Goal: Check status: Check status

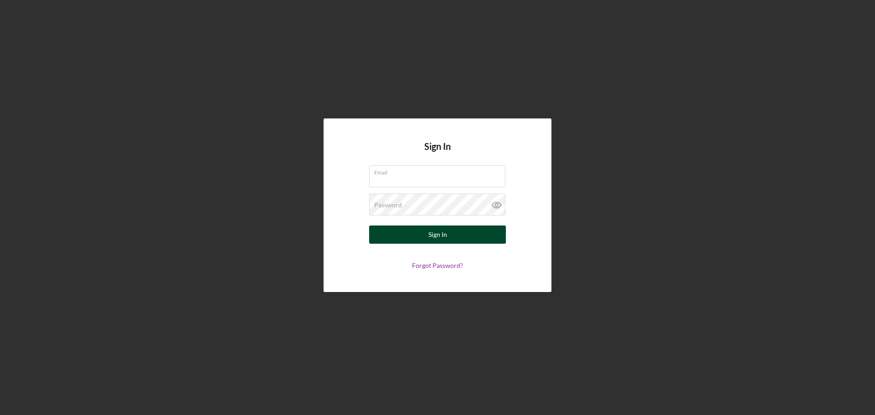
type input "bpusha@sercap.org"
click at [441, 235] on div "Sign In" at bounding box center [438, 235] width 19 height 18
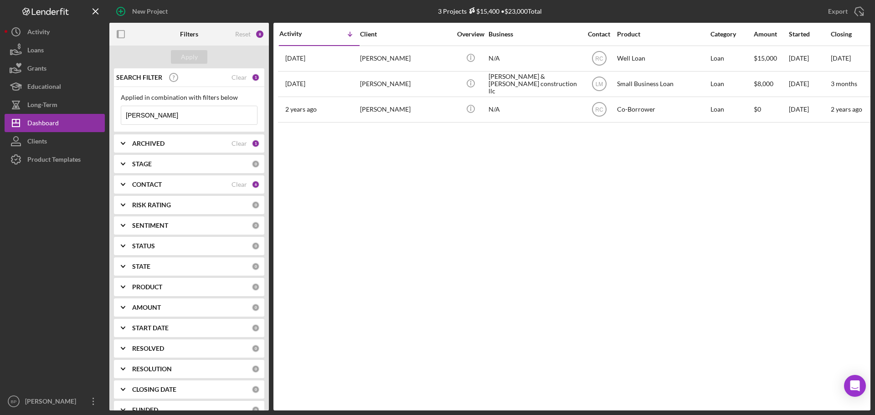
click at [185, 143] on div "ARCHIVED" at bounding box center [181, 143] width 99 height 7
click at [185, 241] on div "CONTACT" at bounding box center [181, 244] width 99 height 7
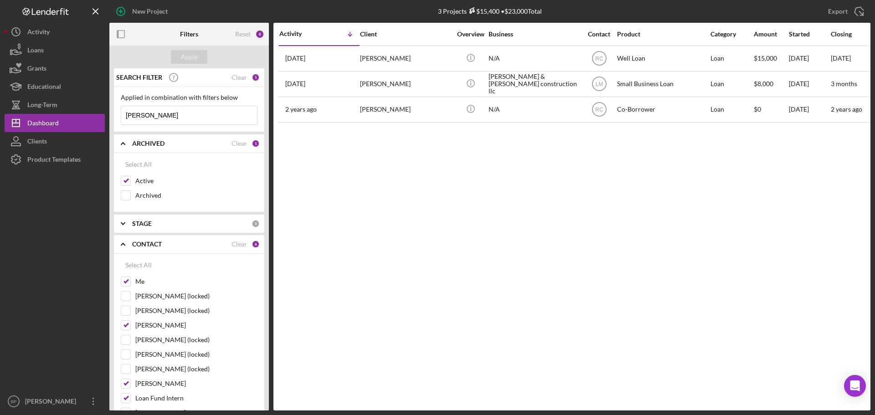
click at [166, 115] on input "kevin mccoy" at bounding box center [189, 115] width 136 height 18
type input "k"
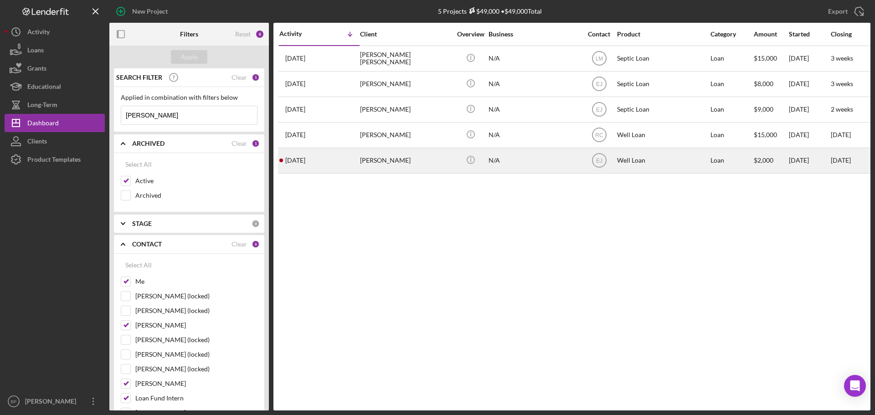
type input "[PERSON_NAME]"
click at [305, 162] on time "[DATE]" at bounding box center [295, 160] width 20 height 7
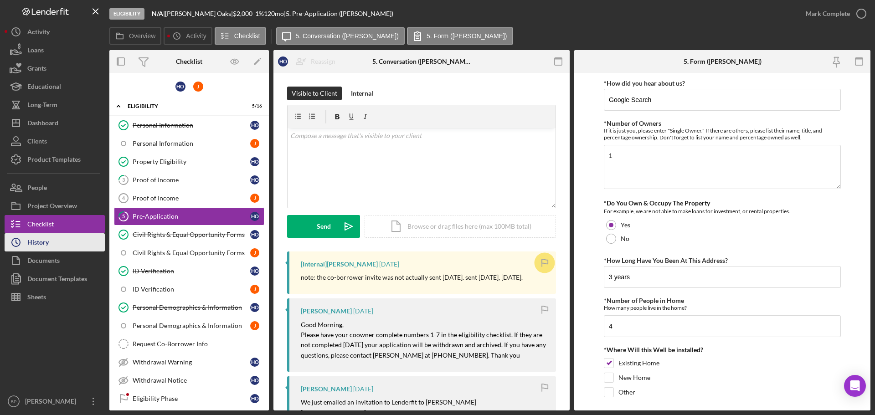
drag, startPoint x: 41, startPoint y: 243, endPoint x: 59, endPoint y: 240, distance: 18.4
click at [41, 243] on div "History" at bounding box center [37, 243] width 21 height 21
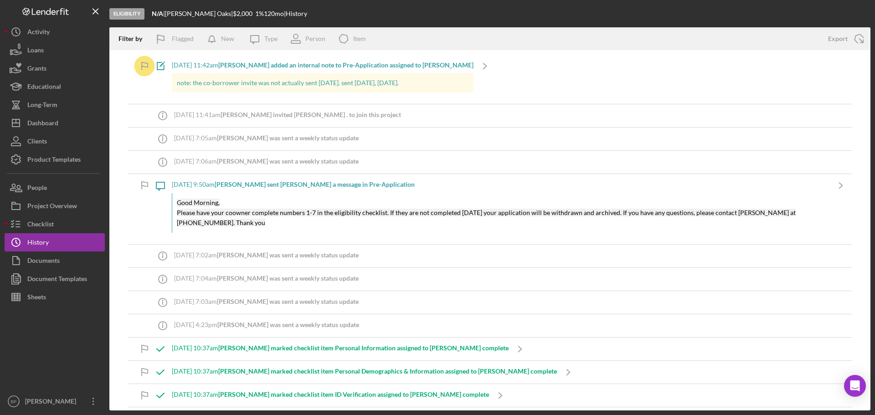
click at [308, 85] on p "note: the co-borrower invite was not actually sent [DATE]. sent [DATE], [DATE]." at bounding box center [323, 83] width 292 height 10
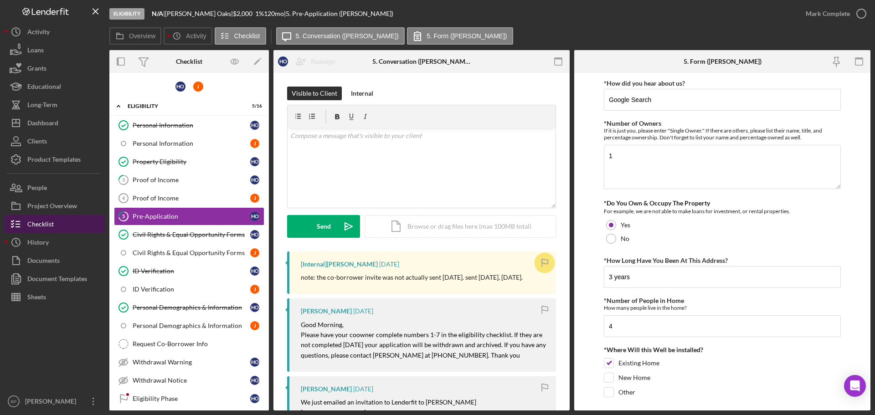
click at [30, 222] on div "Checklist" at bounding box center [40, 225] width 26 height 21
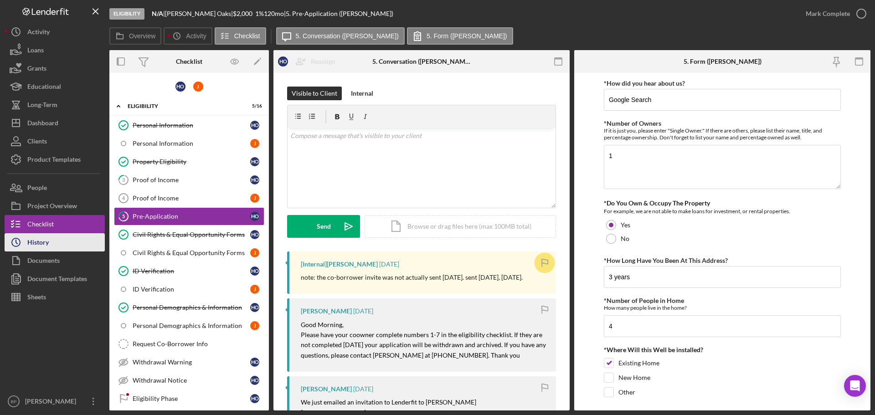
click at [38, 248] on div "History" at bounding box center [37, 243] width 21 height 21
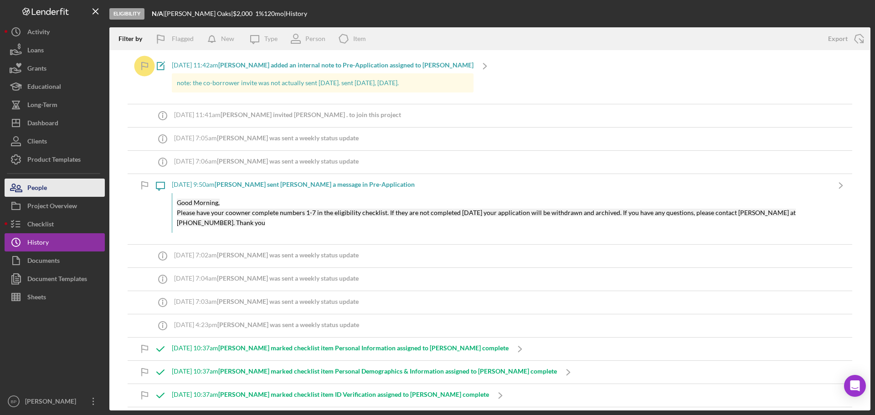
click at [50, 184] on button "People" at bounding box center [55, 188] width 100 height 18
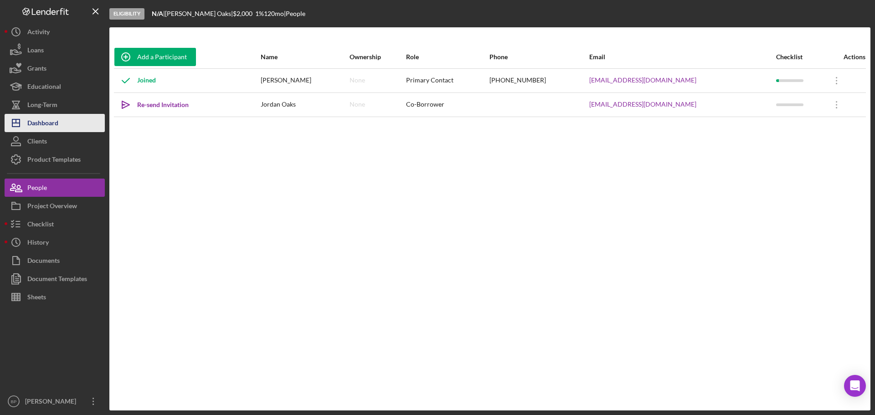
click at [55, 123] on div "Dashboard" at bounding box center [42, 124] width 31 height 21
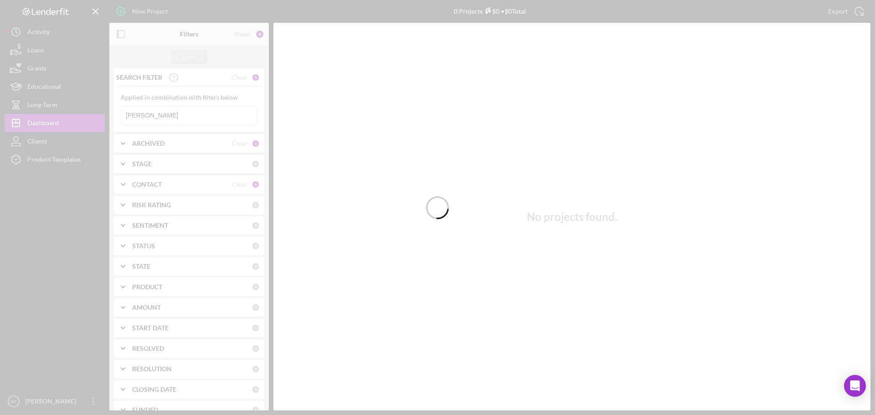
click at [174, 115] on div at bounding box center [437, 207] width 875 height 415
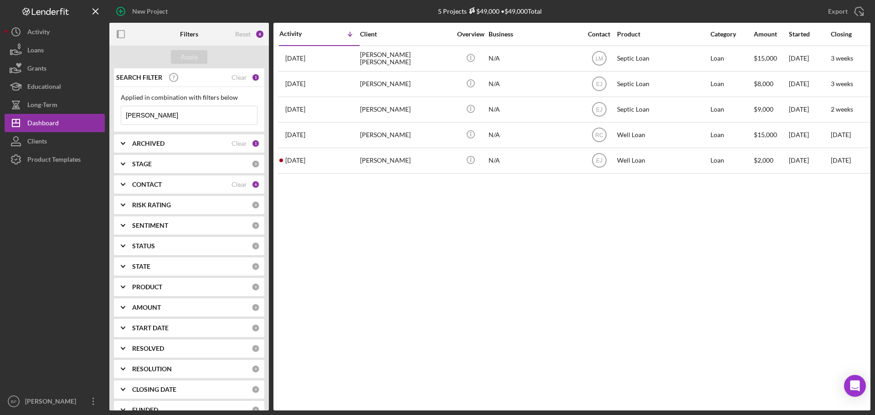
click at [168, 107] on input "[PERSON_NAME]" at bounding box center [189, 115] width 136 height 18
type input "h"
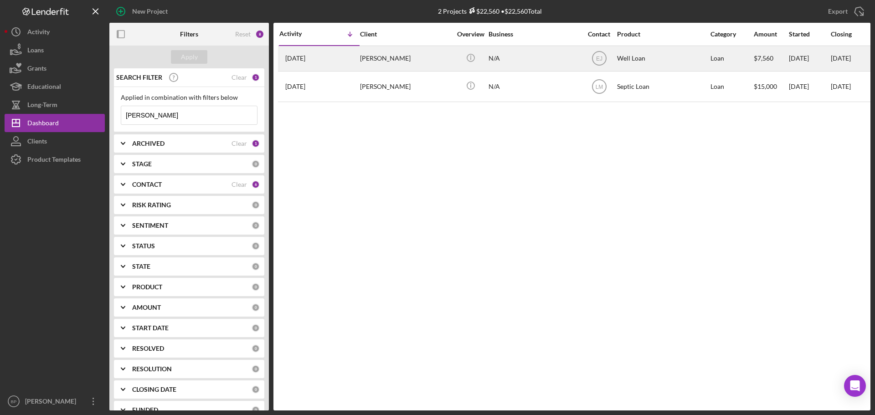
type input "Mary Wellborn"
click at [305, 57] on time "[DATE]" at bounding box center [295, 58] width 20 height 7
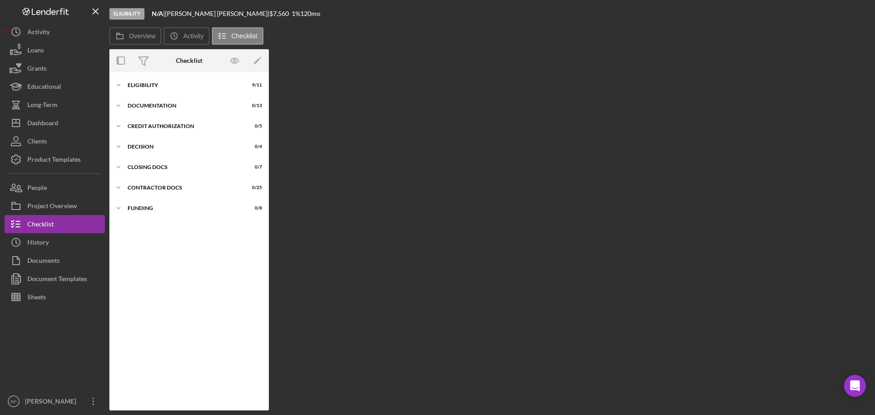
scroll to position [9, 0]
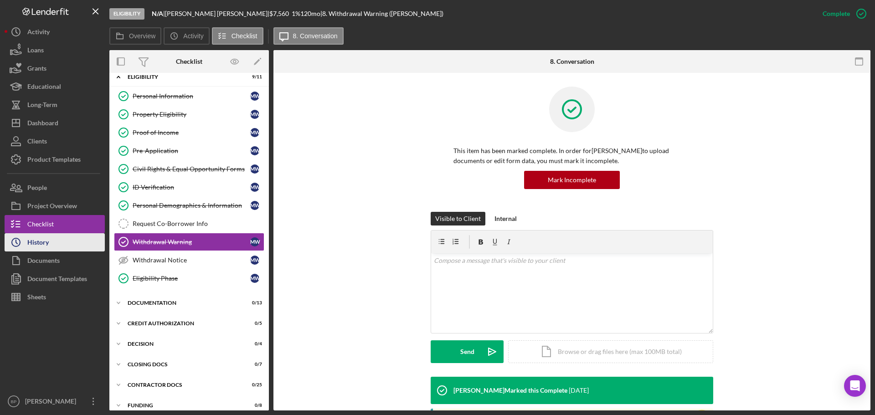
click at [34, 240] on div "History" at bounding box center [37, 243] width 21 height 21
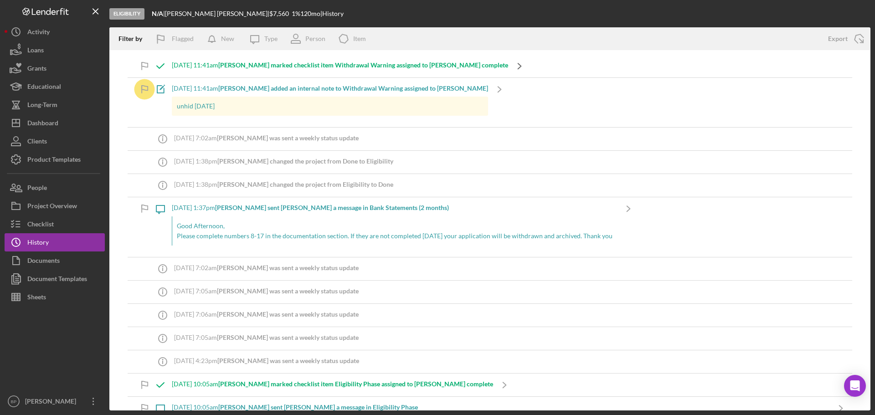
click at [508, 65] on icon "Icon/Navigate" at bounding box center [519, 66] width 23 height 23
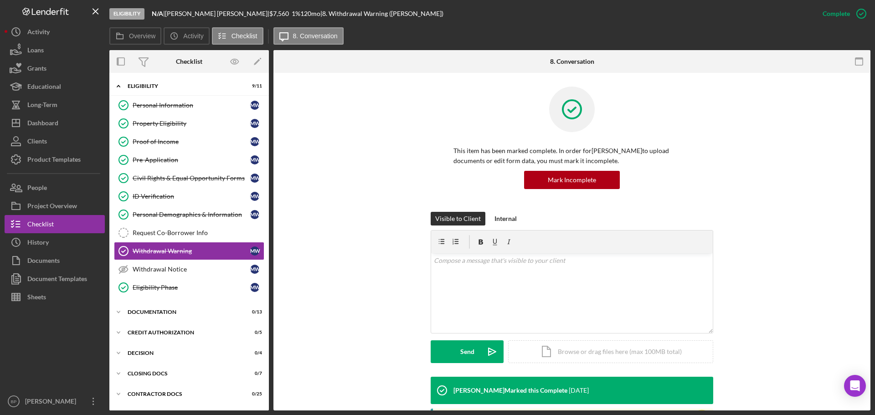
scroll to position [10, 0]
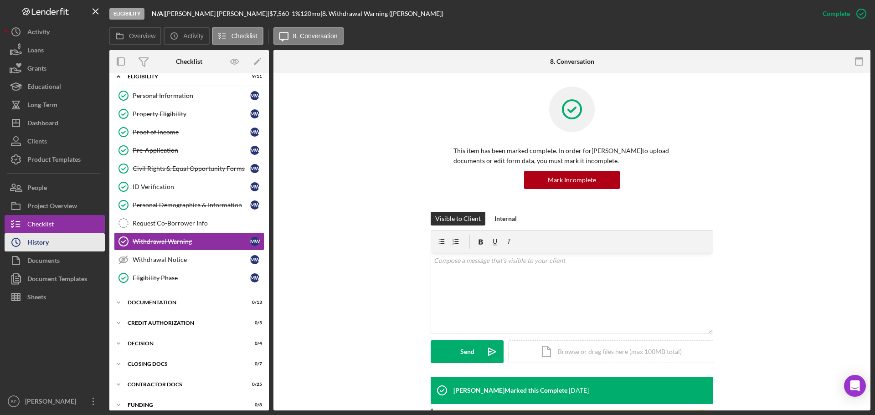
click at [50, 243] on button "Icon/History History" at bounding box center [55, 242] width 100 height 18
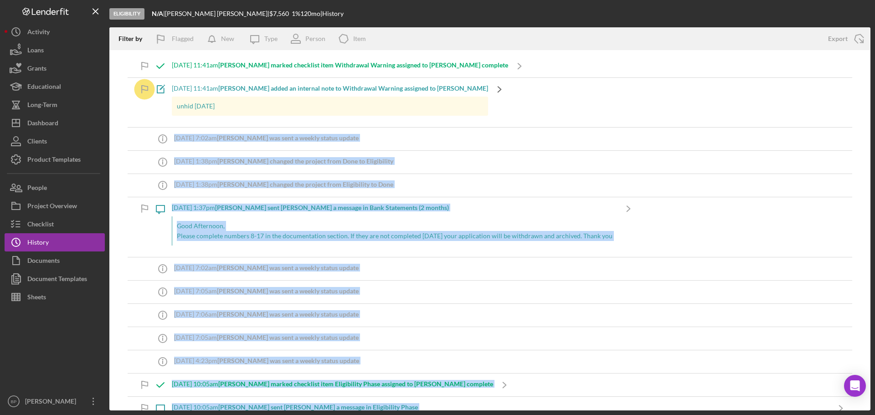
drag, startPoint x: 15, startPoint y: 7, endPoint x: 446, endPoint y: 93, distance: 439.3
click at [446, 93] on div "Eligibility N/A | Mary Welborn | $7,560 $7,560 1 % 120 mo | History Filter by F…" at bounding box center [438, 205] width 866 height 411
click at [12, 5] on div "Logo-Reversed Created with Sketch. Icon/Menu Close" at bounding box center [55, 11] width 100 height 23
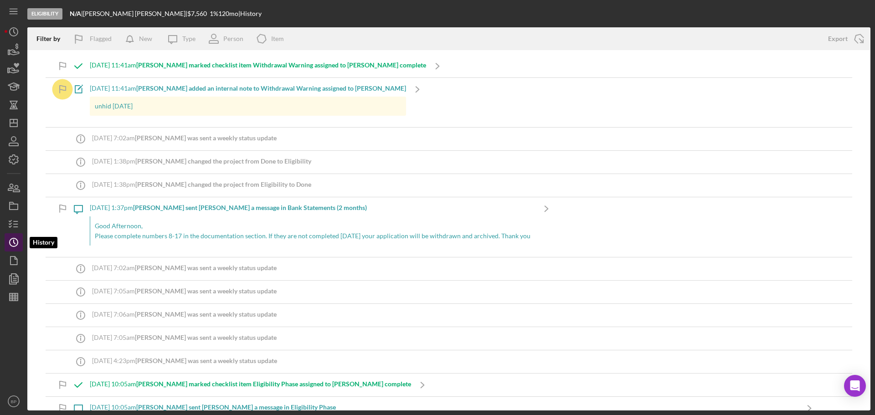
click at [11, 243] on icon "Icon/History" at bounding box center [13, 242] width 23 height 23
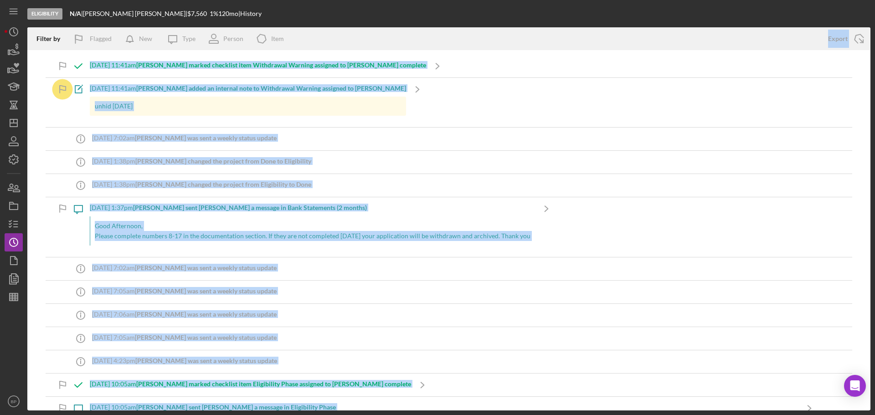
drag, startPoint x: 0, startPoint y: 1, endPoint x: 357, endPoint y: 29, distance: 358.5
click at [357, 29] on div "Eligibility N/A | Mary Welborn | $7,560 $7,560 1 % 120 mo | History Filter by F…" at bounding box center [437, 207] width 875 height 415
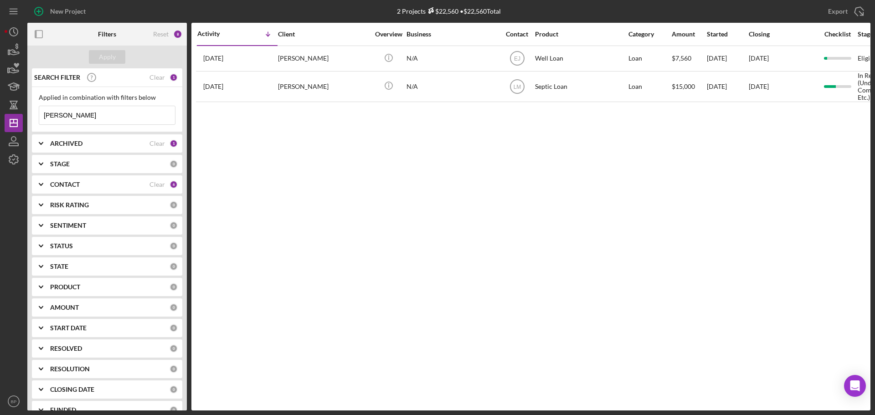
click at [23, 21] on nav "Icon/Menu Icon/Dashboard Dashboard Clients Product Templates BP [PERSON_NAME] P…" at bounding box center [16, 205] width 23 height 411
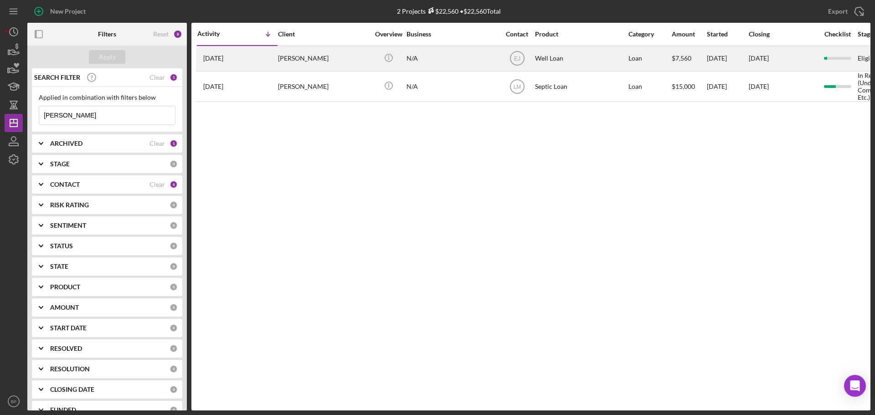
click at [223, 57] on time "[DATE]" at bounding box center [213, 58] width 20 height 7
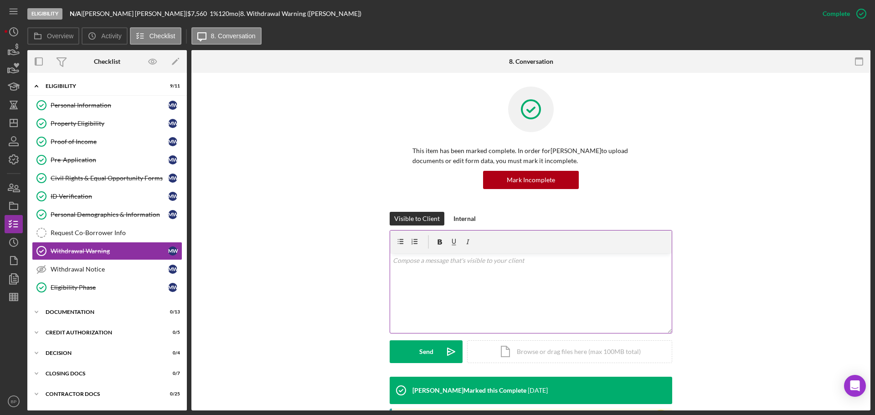
scroll to position [10, 0]
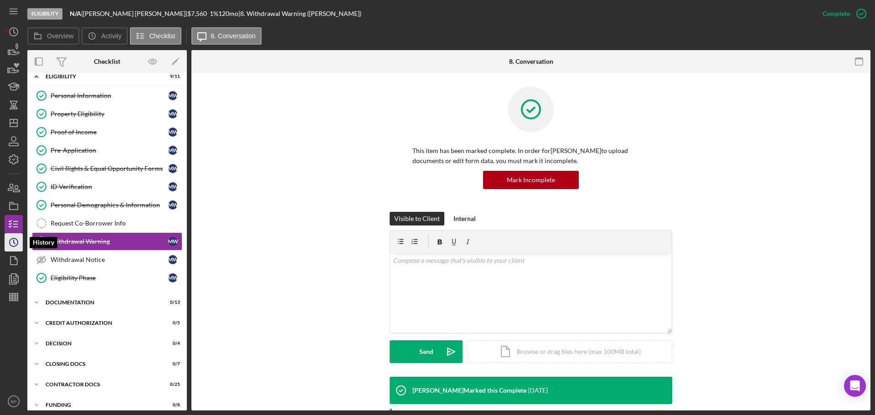
click at [14, 243] on icon "Icon/History" at bounding box center [13, 242] width 23 height 23
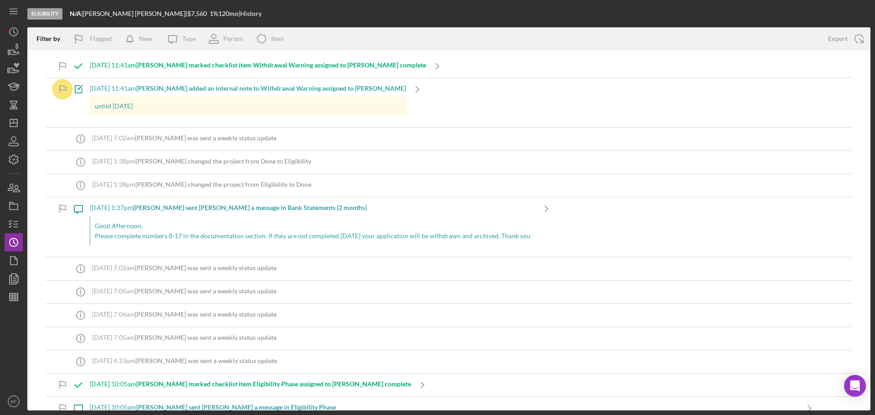
click at [3, 3] on div "Eligibility N/A | Mary Welborn | $7,560 $7,560 1 % 120 mo | History Filter by F…" at bounding box center [437, 207] width 875 height 415
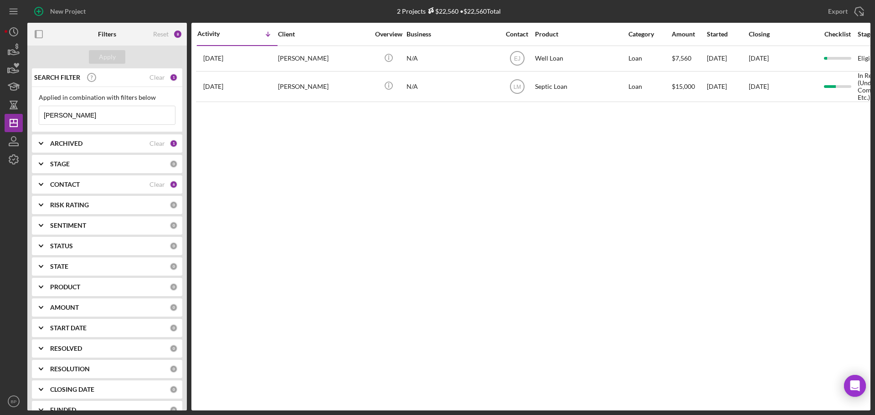
click at [92, 115] on input "Mary Wellborn" at bounding box center [107, 115] width 136 height 18
type input "M"
type input "[PERSON_NAME]"
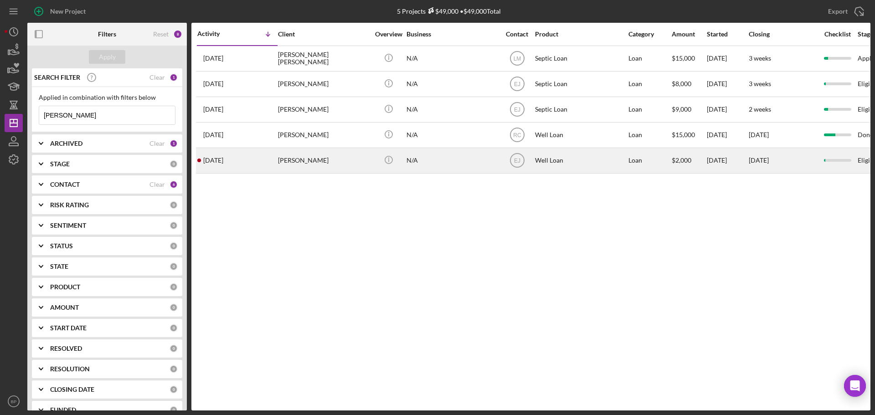
click at [223, 157] on time "[DATE]" at bounding box center [213, 160] width 20 height 7
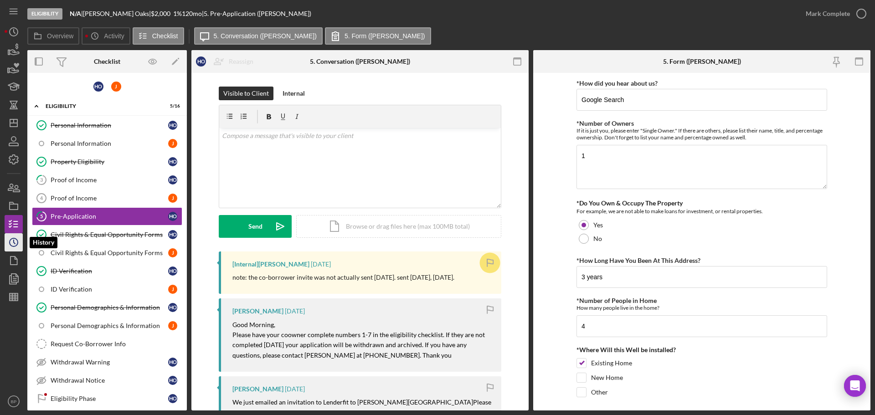
click at [11, 242] on icon "Icon/History" at bounding box center [13, 242] width 23 height 23
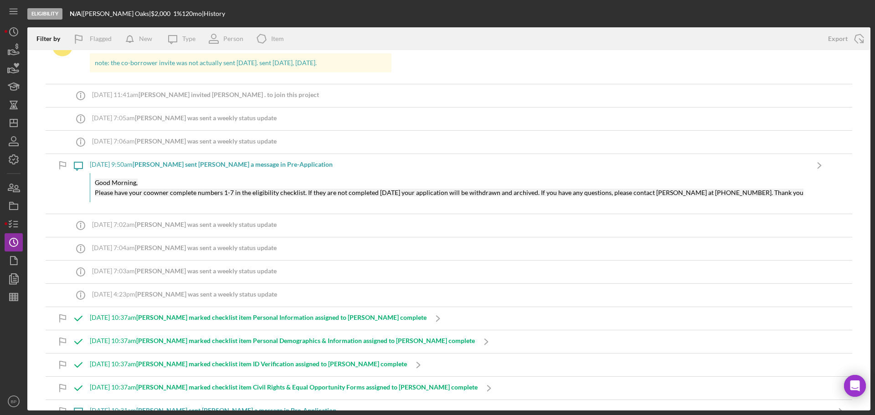
scroll to position [12, 0]
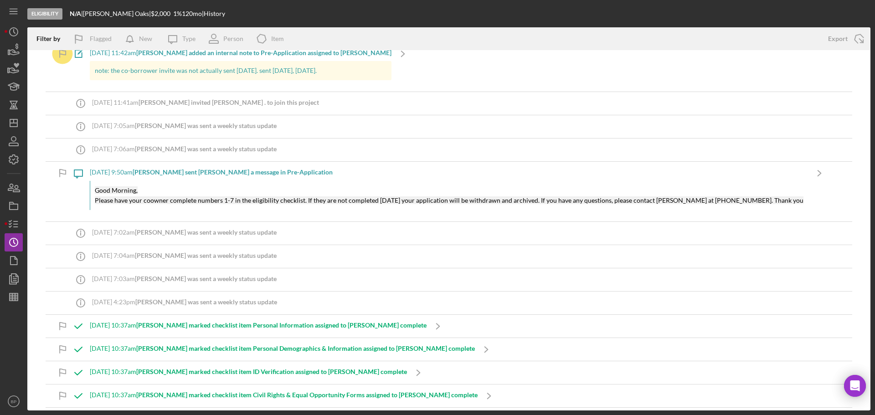
click at [599, 366] on div "7/30/2025 at 10:37am Erica J. marked checklist item ID Verification assigned to…" at bounding box center [449, 373] width 807 height 23
click at [604, 370] on div "7/30/2025 at 10:37am Erica J. marked checklist item ID Verification assigned to…" at bounding box center [449, 373] width 807 height 23
click at [443, 333] on div "7/30/2025 at 10:37am Erica J. marked checklist item Personal Information assign…" at bounding box center [449, 326] width 807 height 23
click at [645, 214] on div "8/26/2025 at 9:50am Erica J. sent Heather O. a message in Pre-Application Good …" at bounding box center [449, 192] width 718 height 60
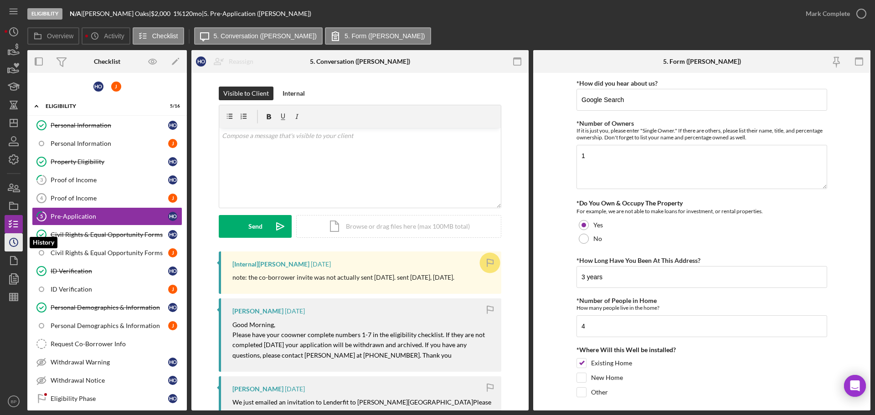
click at [10, 243] on circle "button" at bounding box center [14, 242] width 8 height 8
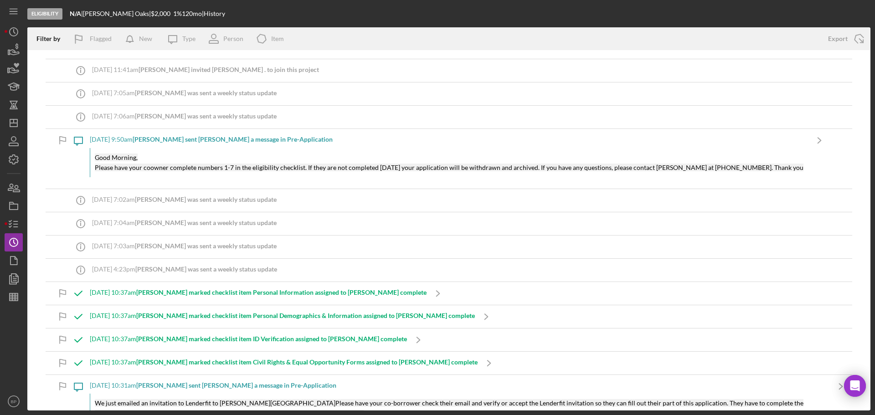
scroll to position [50, 0]
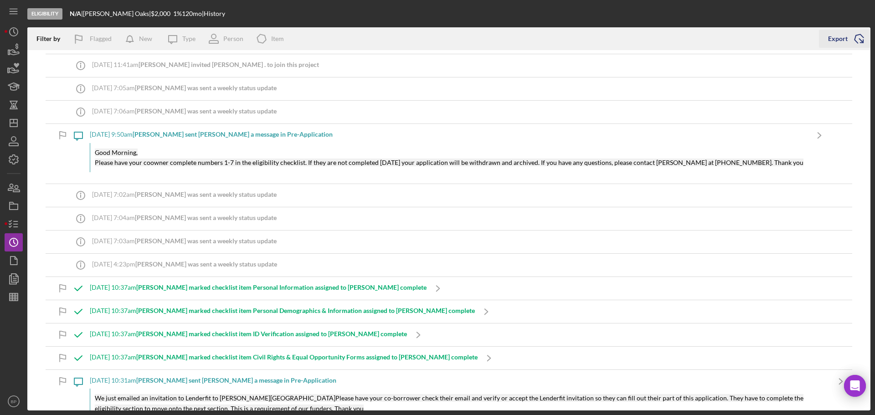
click at [860, 38] on icon "Icon/Export" at bounding box center [859, 38] width 23 height 23
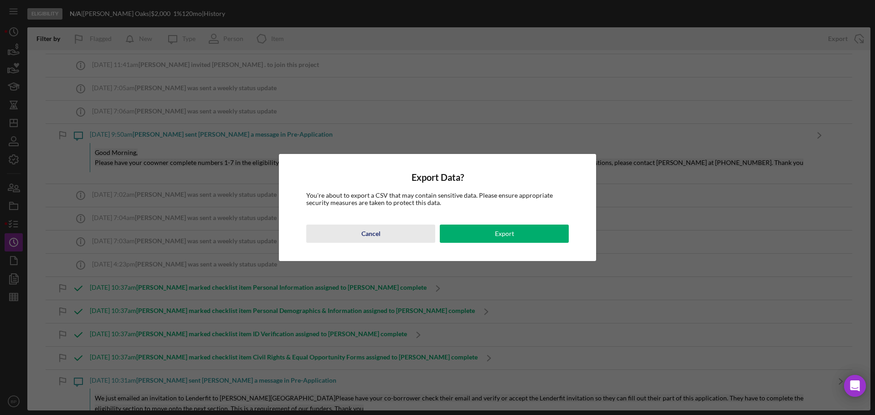
click at [382, 233] on button "Cancel" at bounding box center [370, 234] width 129 height 18
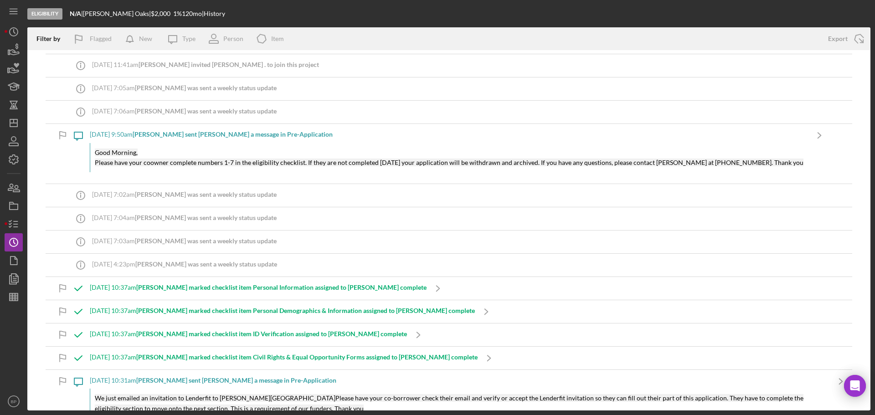
scroll to position [0, 0]
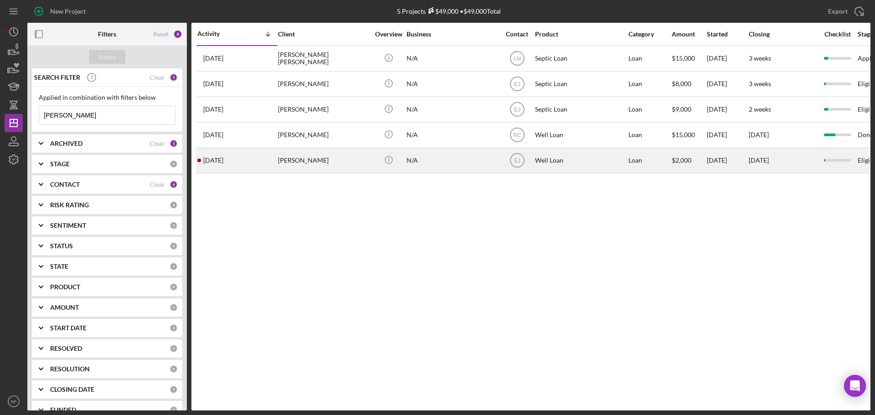
click at [211, 158] on time "[DATE]" at bounding box center [213, 160] width 20 height 7
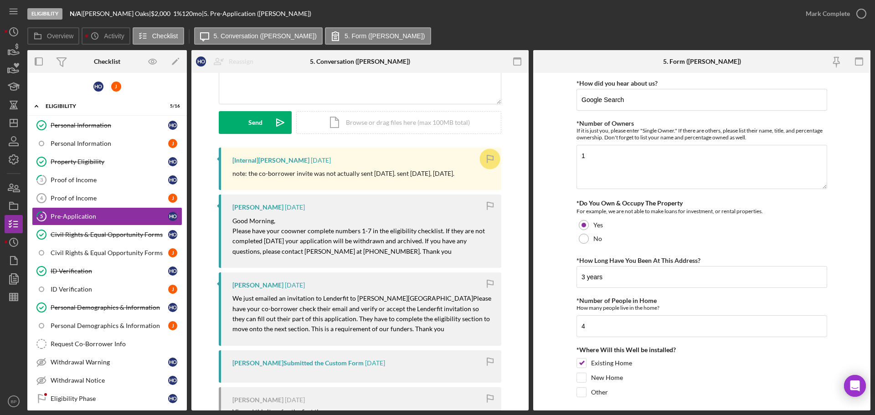
scroll to position [105, 0]
click at [11, 241] on icon "Icon/History" at bounding box center [13, 242] width 23 height 23
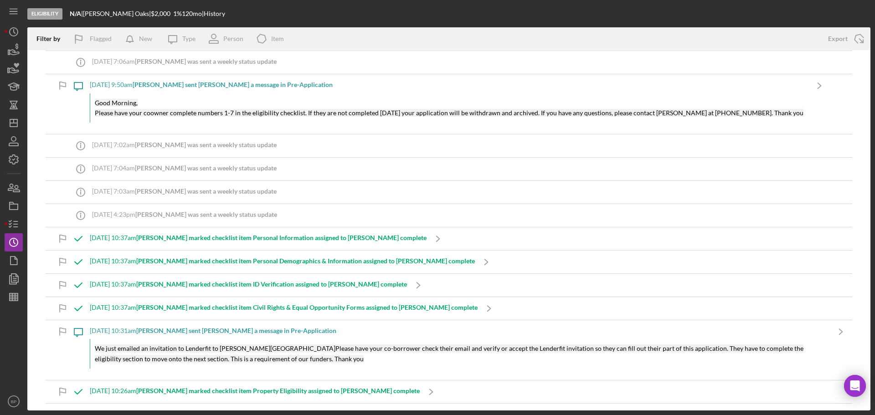
scroll to position [123, 0]
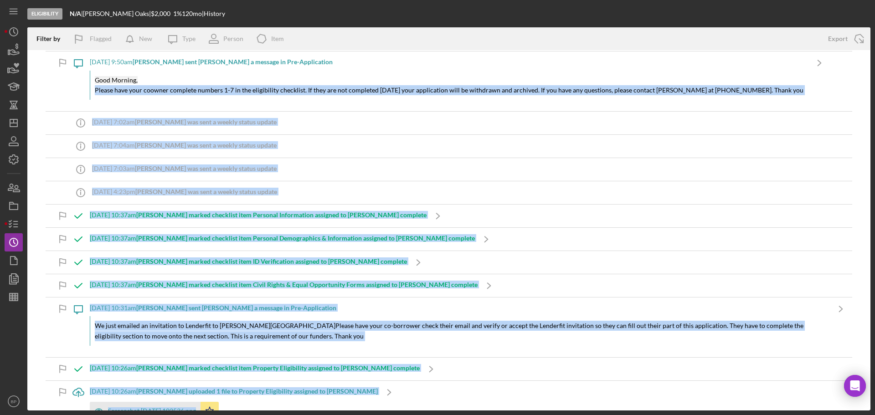
drag, startPoint x: 5, startPoint y: 6, endPoint x: 453, endPoint y: 83, distance: 454.7
click at [453, 83] on div "Eligibility N/A | [PERSON_NAME] | $2,000 $2,000 1 % 120 mo | History Filter by …" at bounding box center [438, 205] width 866 height 411
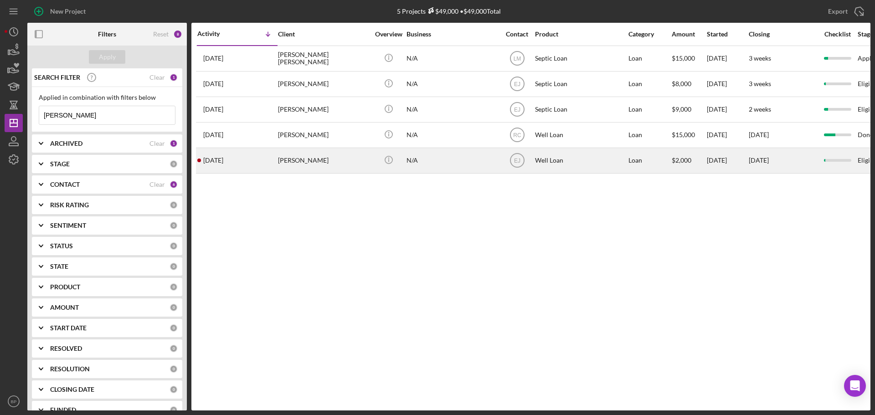
click at [310, 159] on div "[PERSON_NAME]" at bounding box center [323, 161] width 91 height 24
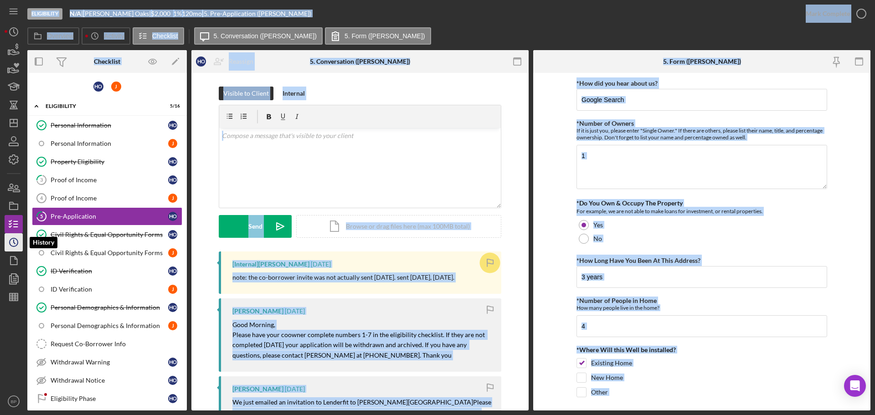
click at [14, 242] on polyline "button" at bounding box center [14, 242] width 1 height 4
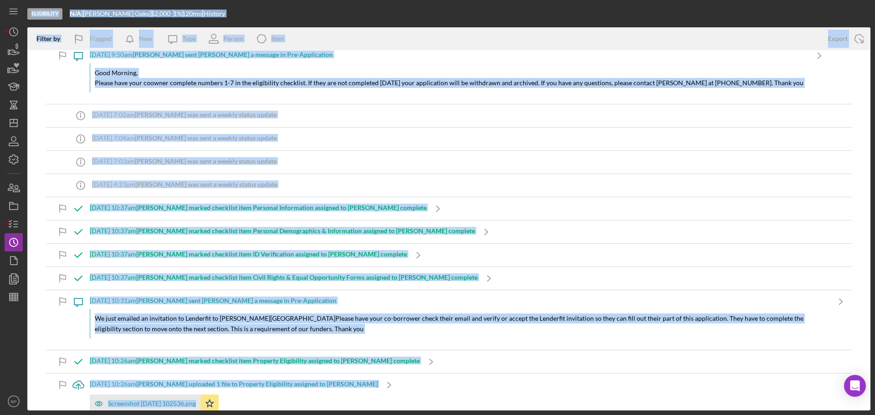
scroll to position [172, 0]
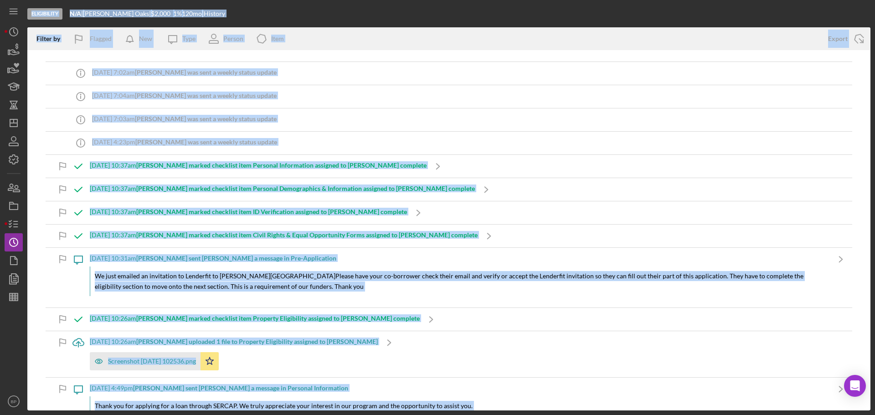
click at [726, 285] on p "We just emailed an invitation to Lenderfit to [PERSON_NAME][GEOGRAPHIC_DATA]Ple…" at bounding box center [460, 281] width 730 height 21
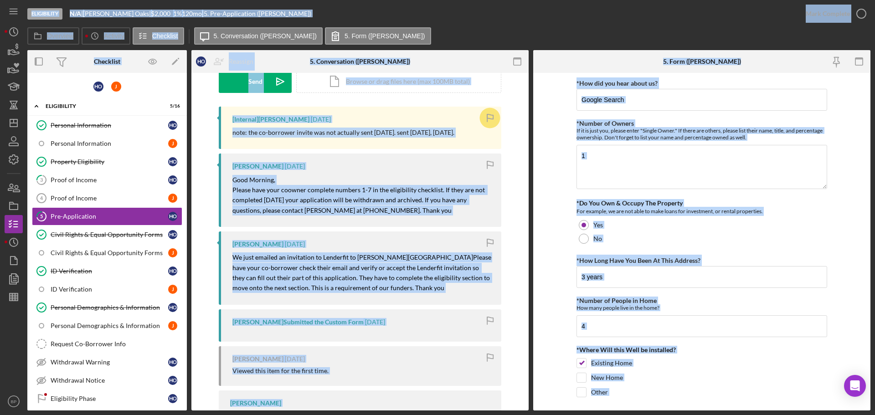
scroll to position [137, 0]
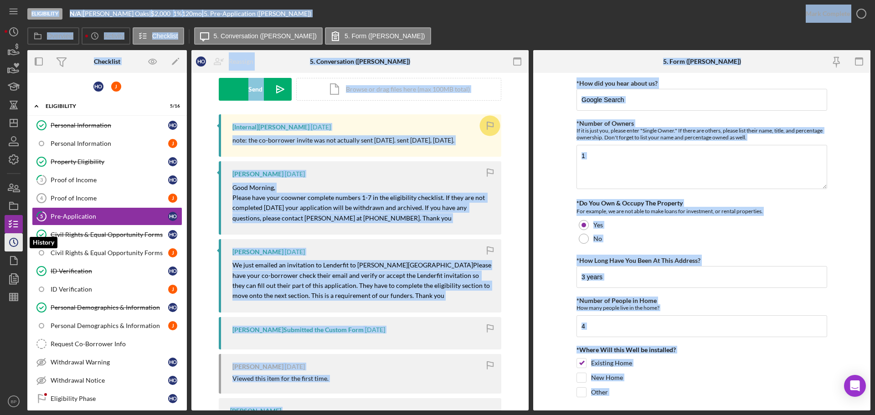
click at [12, 241] on icon "Icon/History" at bounding box center [13, 242] width 23 height 23
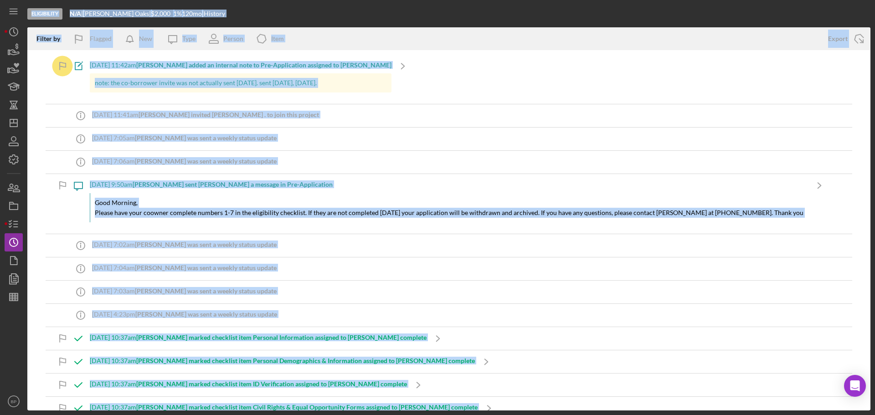
click at [381, 266] on div "Icon/Info 8/18/2025 at 7:04am Heather O. was sent a weekly status update" at bounding box center [449, 269] width 807 height 23
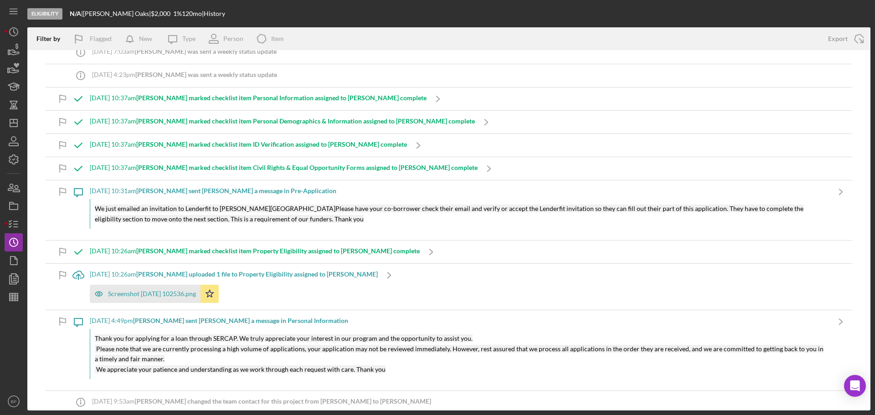
scroll to position [260, 0]
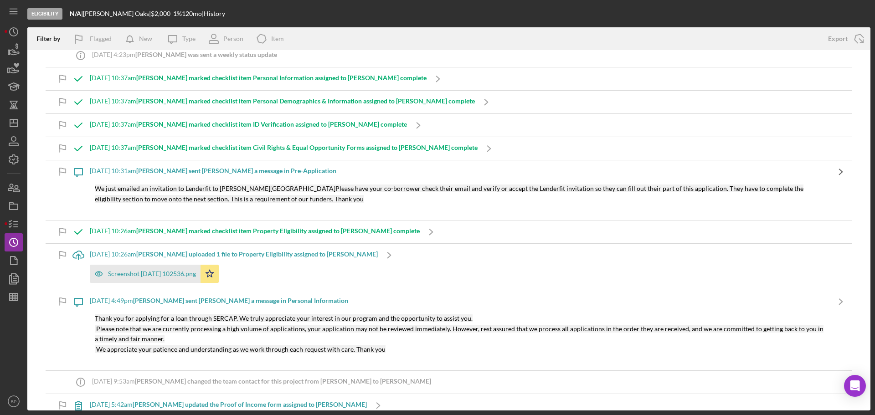
click at [832, 170] on icon "Icon/Navigate" at bounding box center [841, 171] width 23 height 23
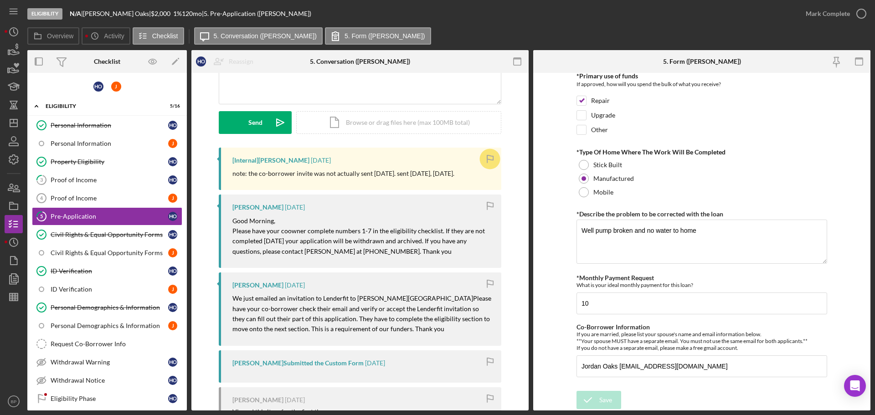
scroll to position [124, 0]
